Goal: Check status: Check status

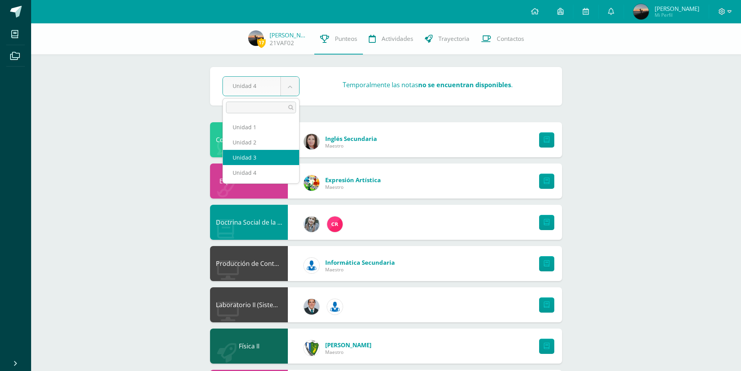
select select "Unidad 3"
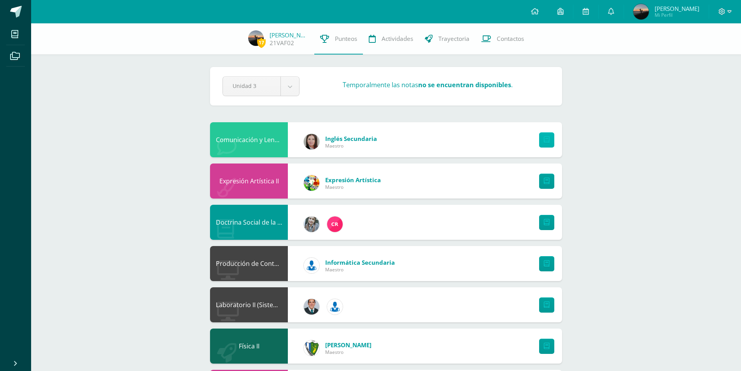
click at [549, 142] on icon at bounding box center [547, 140] width 6 height 7
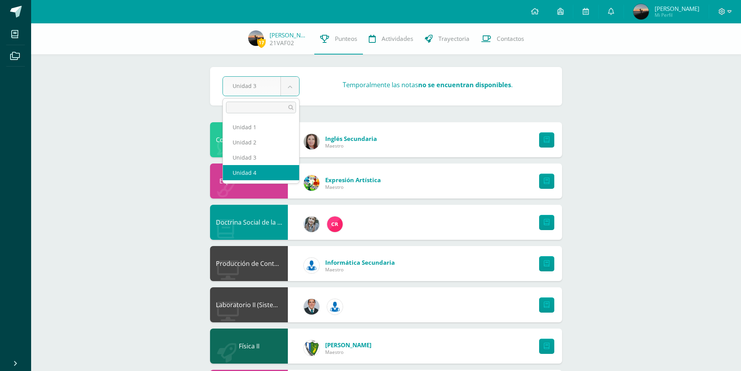
select select "Unidad 4"
